Goal: Manage account settings

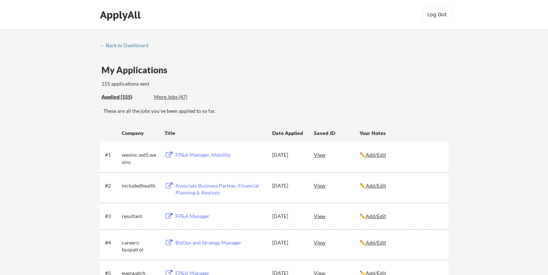
scroll to position [1865, 0]
click at [120, 96] on div "Applied (155)" at bounding box center [124, 96] width 47 height 7
click at [117, 45] on div "← Back to Dashboard" at bounding box center [127, 45] width 54 height 5
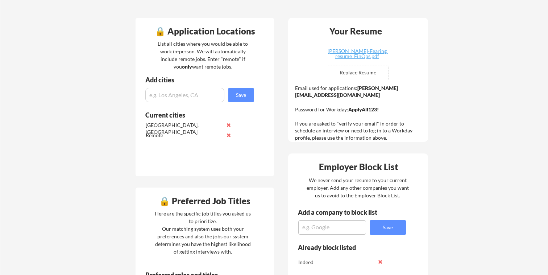
scroll to position [196, 0]
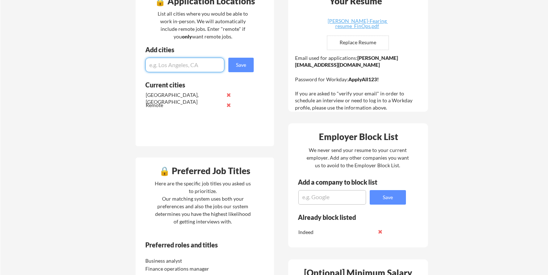
click at [175, 68] on input "input" at bounding box center [184, 65] width 79 height 14
type input "king of prussia, pa"
click at [238, 64] on button "Save" at bounding box center [240, 65] width 25 height 14
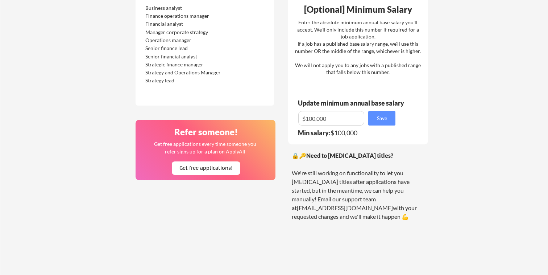
scroll to position [466, 0]
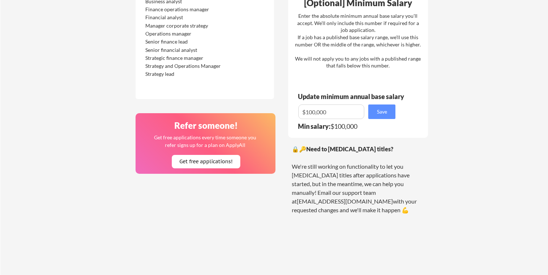
click at [238, 64] on div "Preferred roles and titles Business analyst Finance operations manager Financia…" at bounding box center [195, 38] width 118 height 113
